Goal: Task Accomplishment & Management: Manage account settings

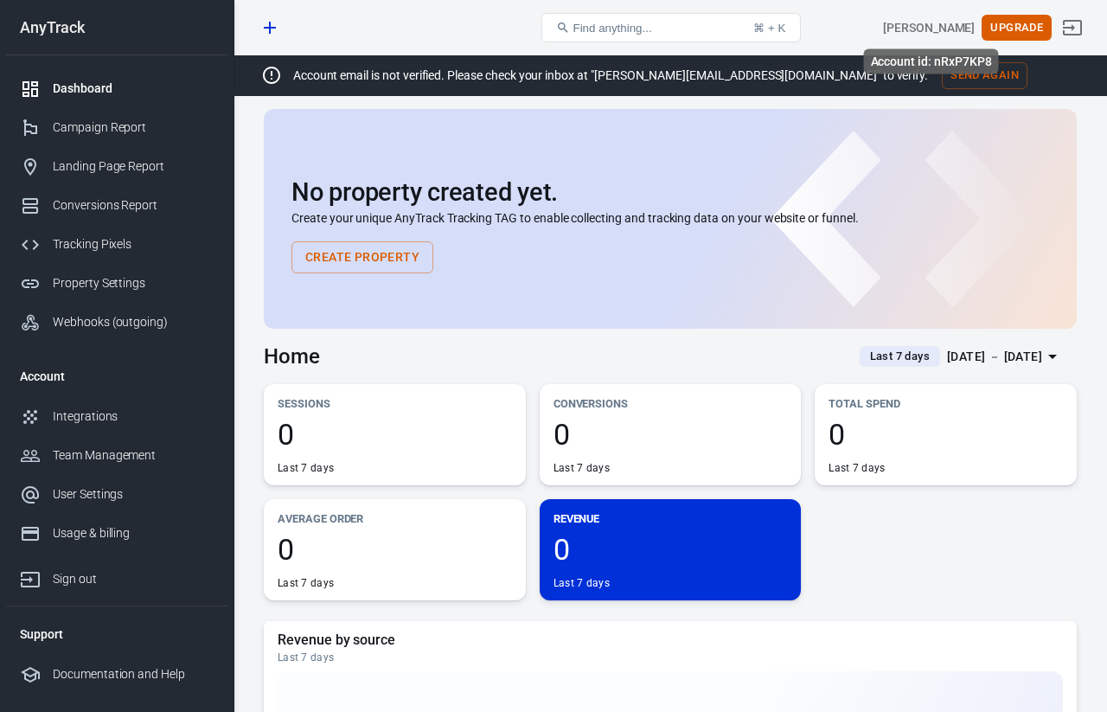
click at [929, 28] on div "[PERSON_NAME]" at bounding box center [929, 28] width 92 height 18
click at [1080, 29] on icon "Sign out" at bounding box center [1072, 28] width 19 height 16
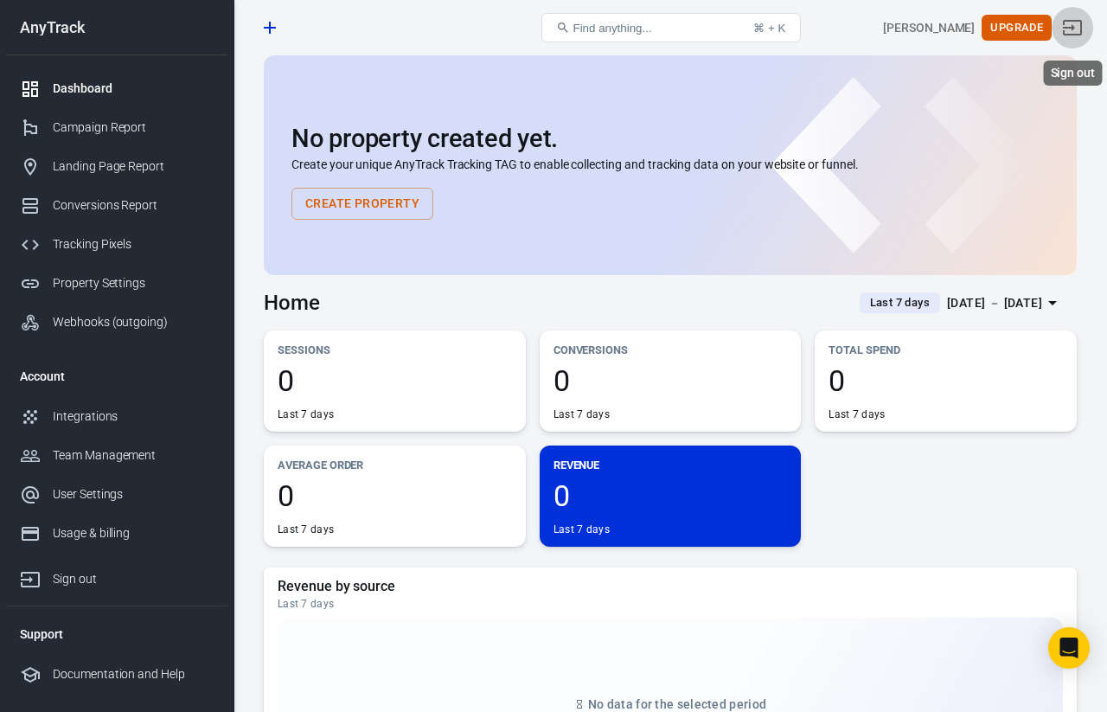
click at [1063, 23] on icon "Sign out" at bounding box center [1072, 28] width 19 height 16
